Goal: Transaction & Acquisition: Purchase product/service

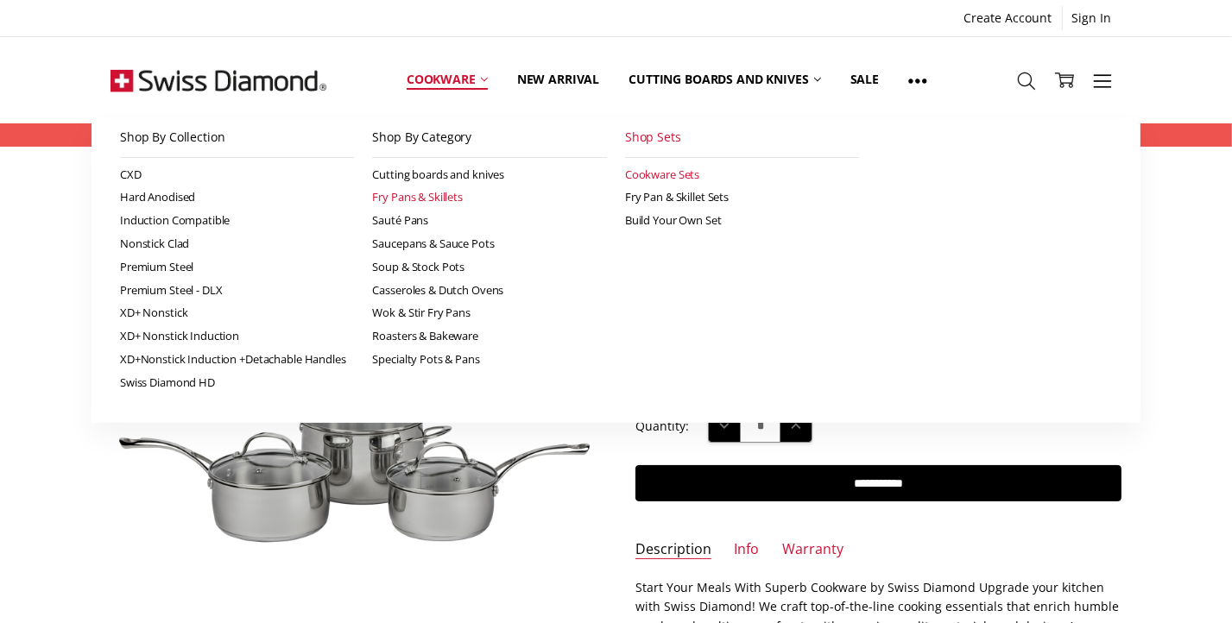
click at [415, 194] on link "Fry Pans & Skillets" at bounding box center [489, 197] width 235 height 23
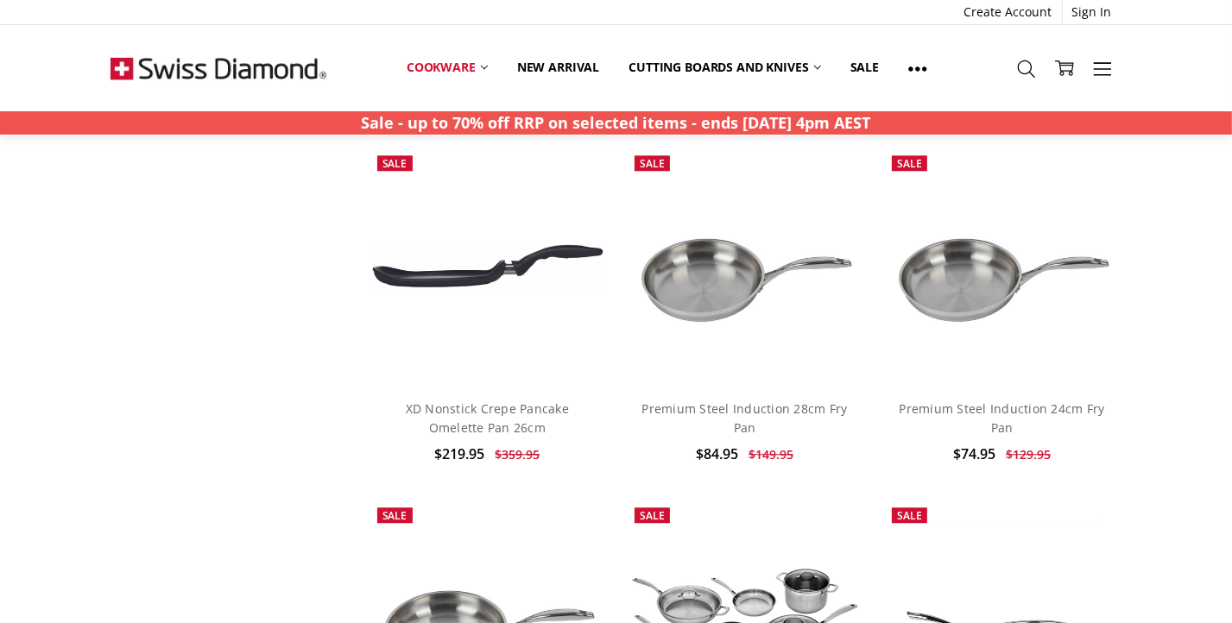
scroll to position [3975, 0]
